Goal: Task Accomplishment & Management: Complete application form

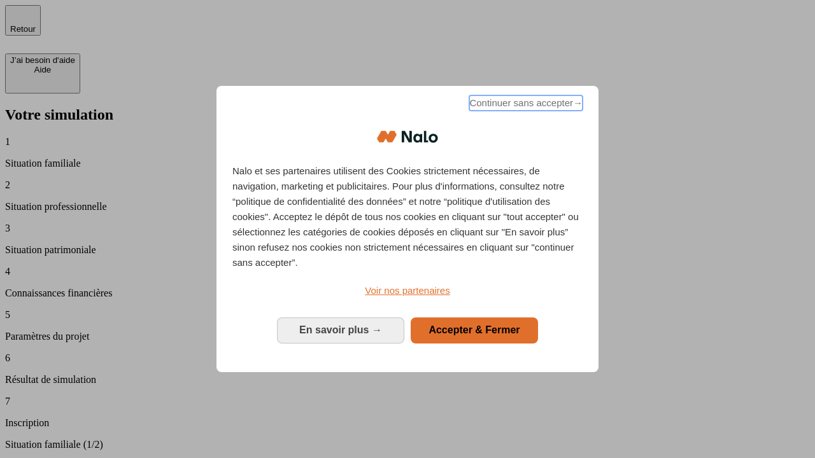
click at [525, 105] on span "Continuer sans accepter →" at bounding box center [525, 102] width 113 height 15
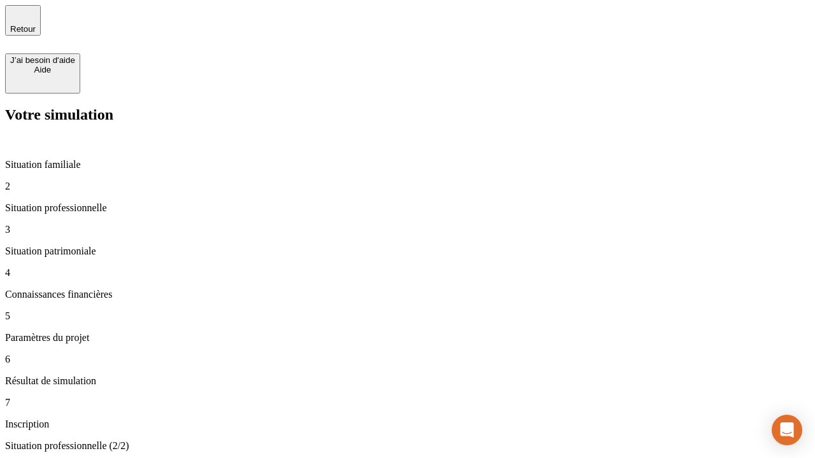
type input "70 000"
